Goal: Task Accomplishment & Management: Manage account settings

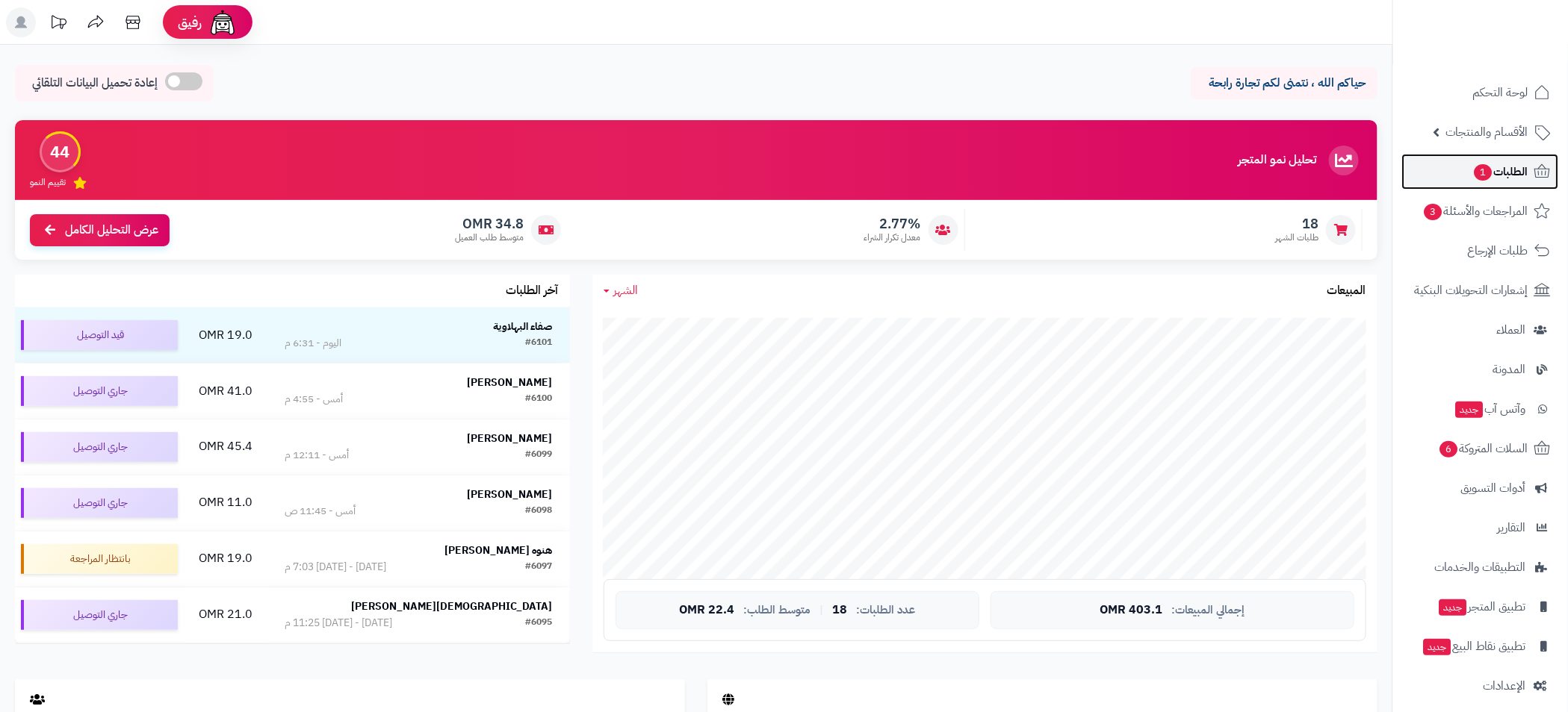
click at [1479, 173] on span "1" at bounding box center [1484, 172] width 18 height 16
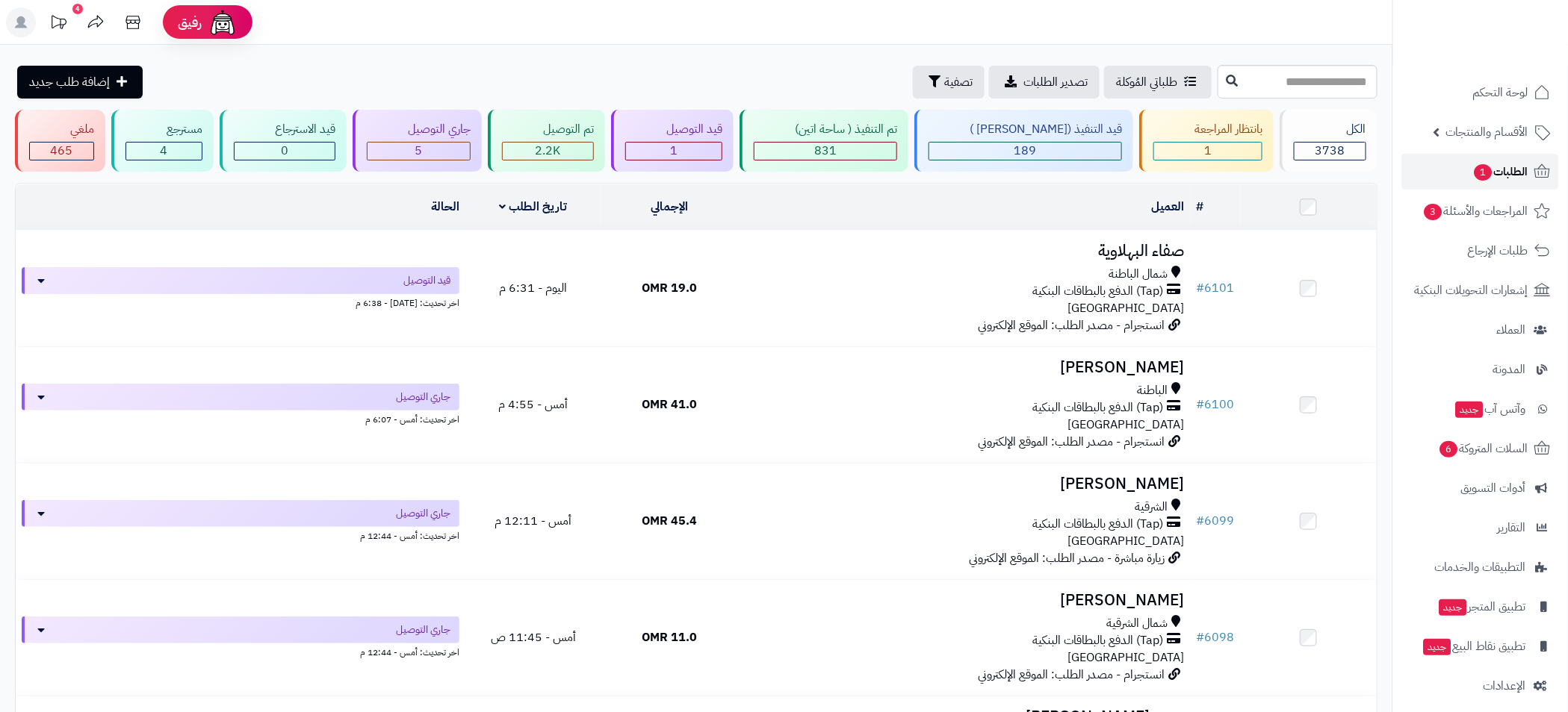
click at [1485, 175] on span "1" at bounding box center [1484, 172] width 20 height 18
click at [1489, 174] on span "1" at bounding box center [1484, 172] width 20 height 18
click at [1443, 203] on span "المراجعات والأسئلة 3" at bounding box center [1476, 212] width 105 height 21
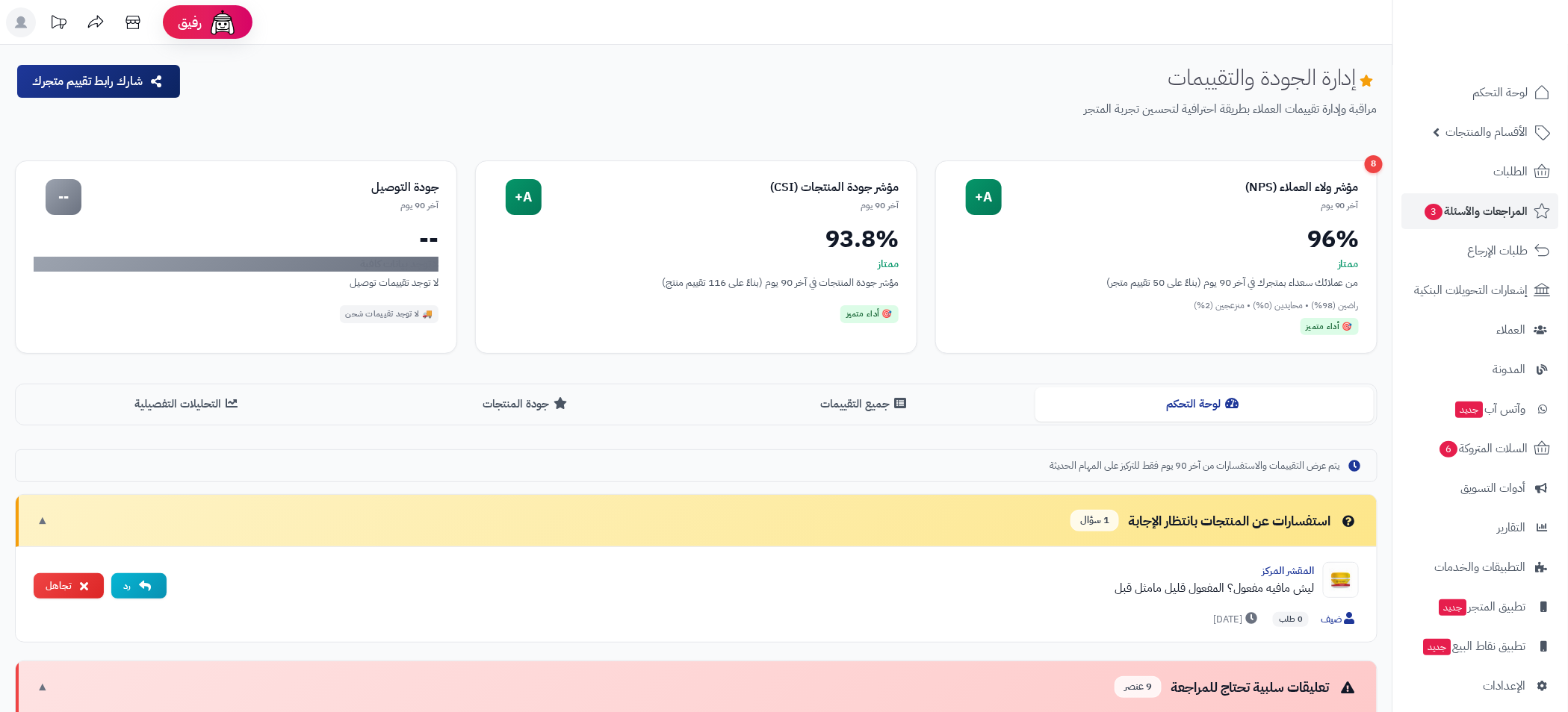
click at [1500, 171] on span "الطلبات" at bounding box center [1510, 172] width 35 height 21
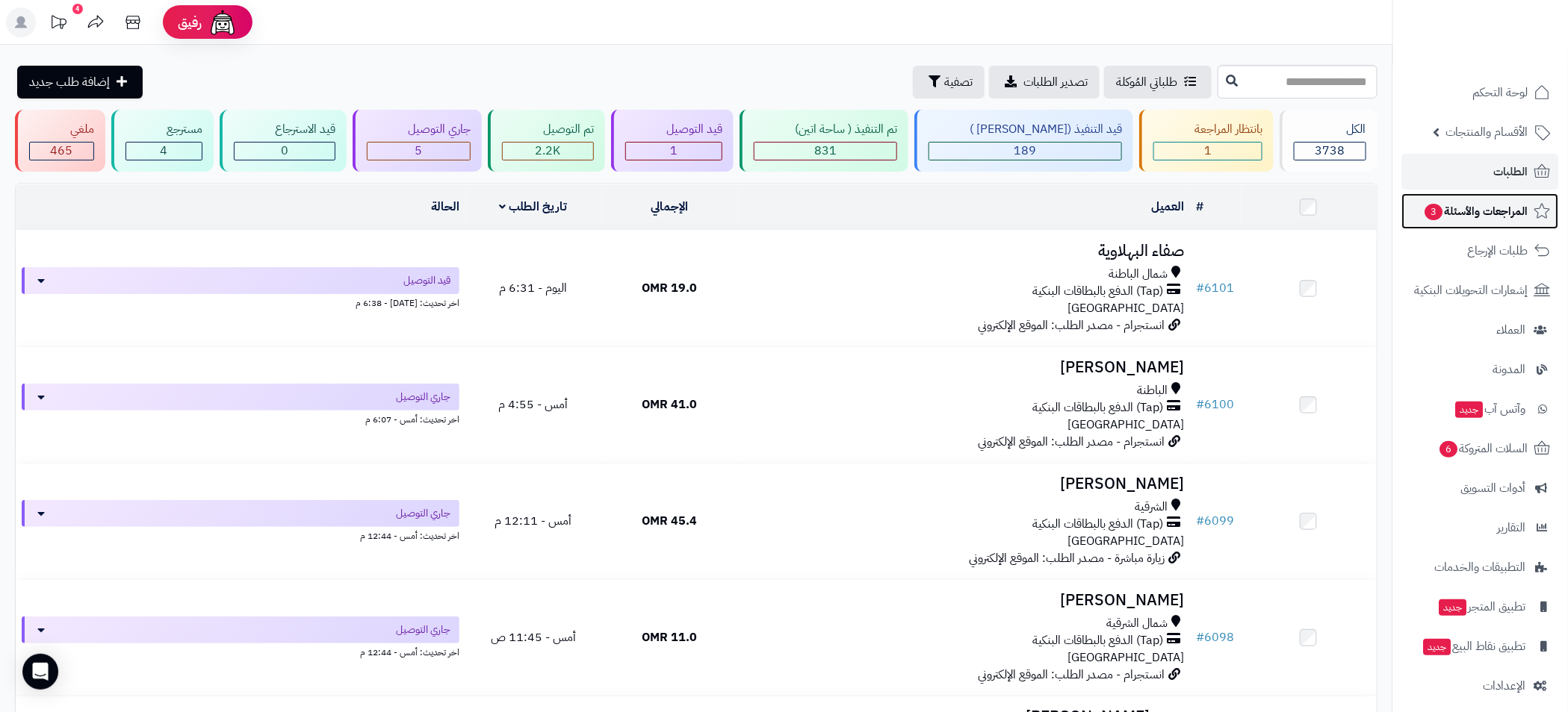
click at [1493, 217] on span "المراجعات والأسئلة 3" at bounding box center [1476, 212] width 105 height 21
